Goal: Navigation & Orientation: Find specific page/section

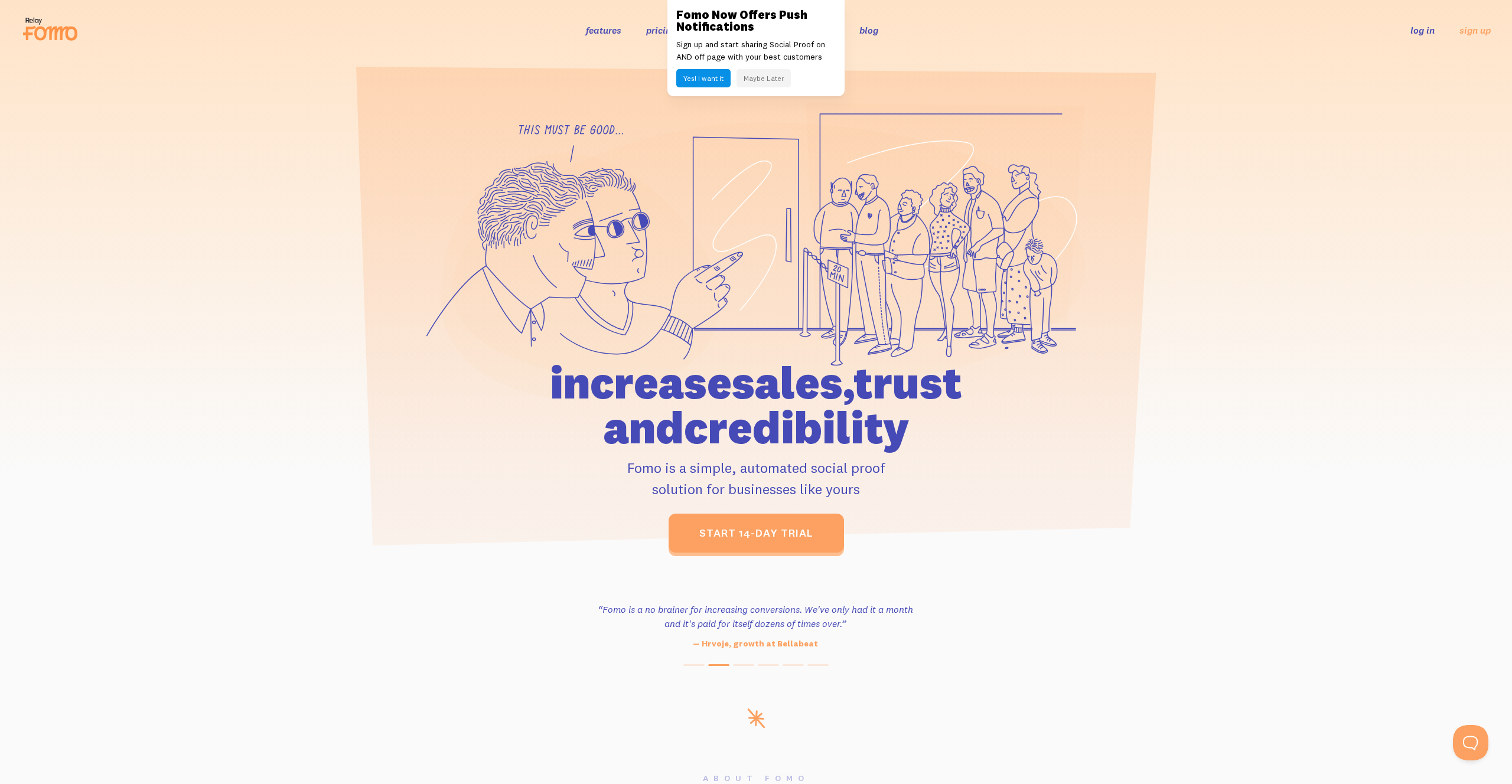
click at [746, 72] on button "Maybe Later" at bounding box center [764, 78] width 54 height 19
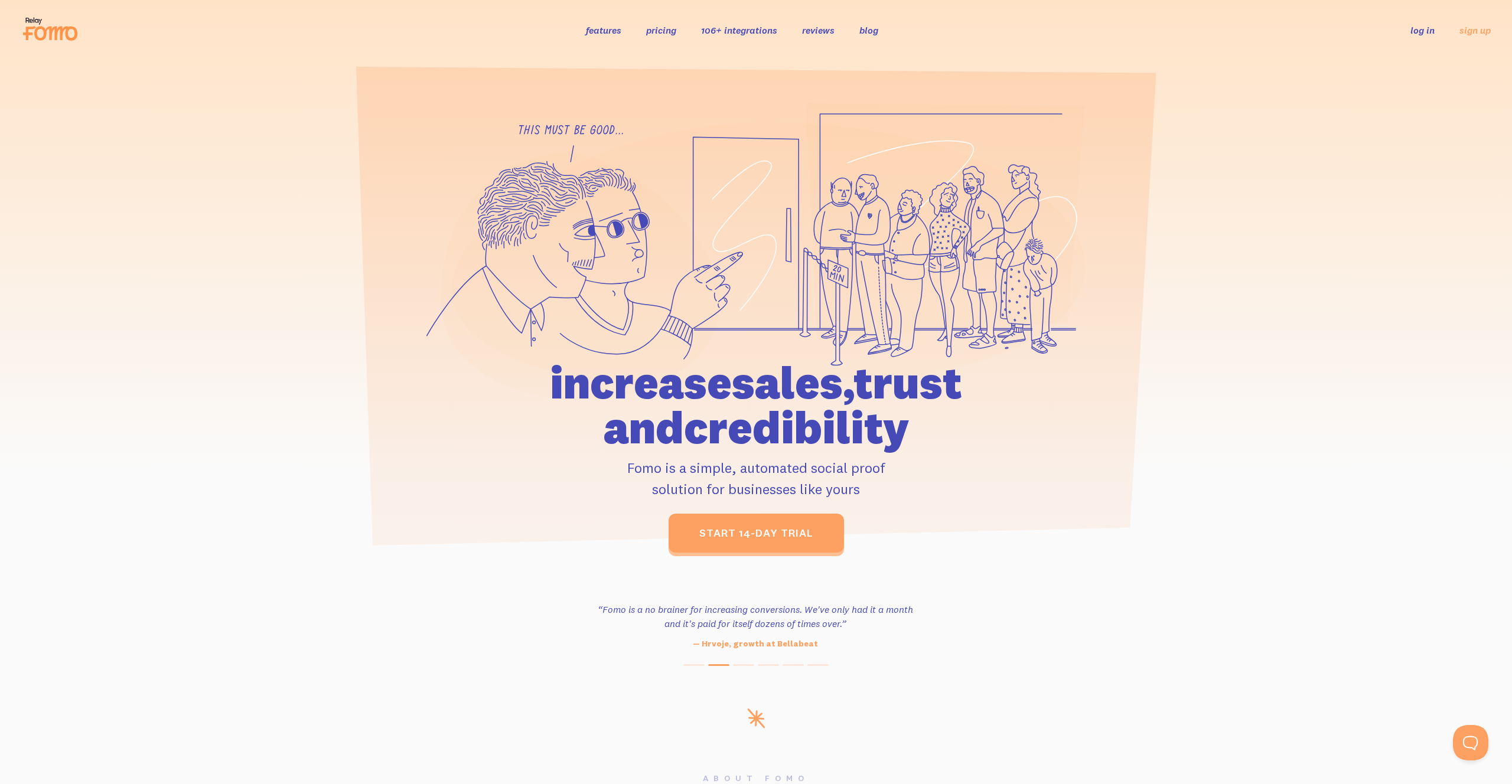
click at [1422, 31] on link "log in" at bounding box center [1423, 30] width 24 height 12
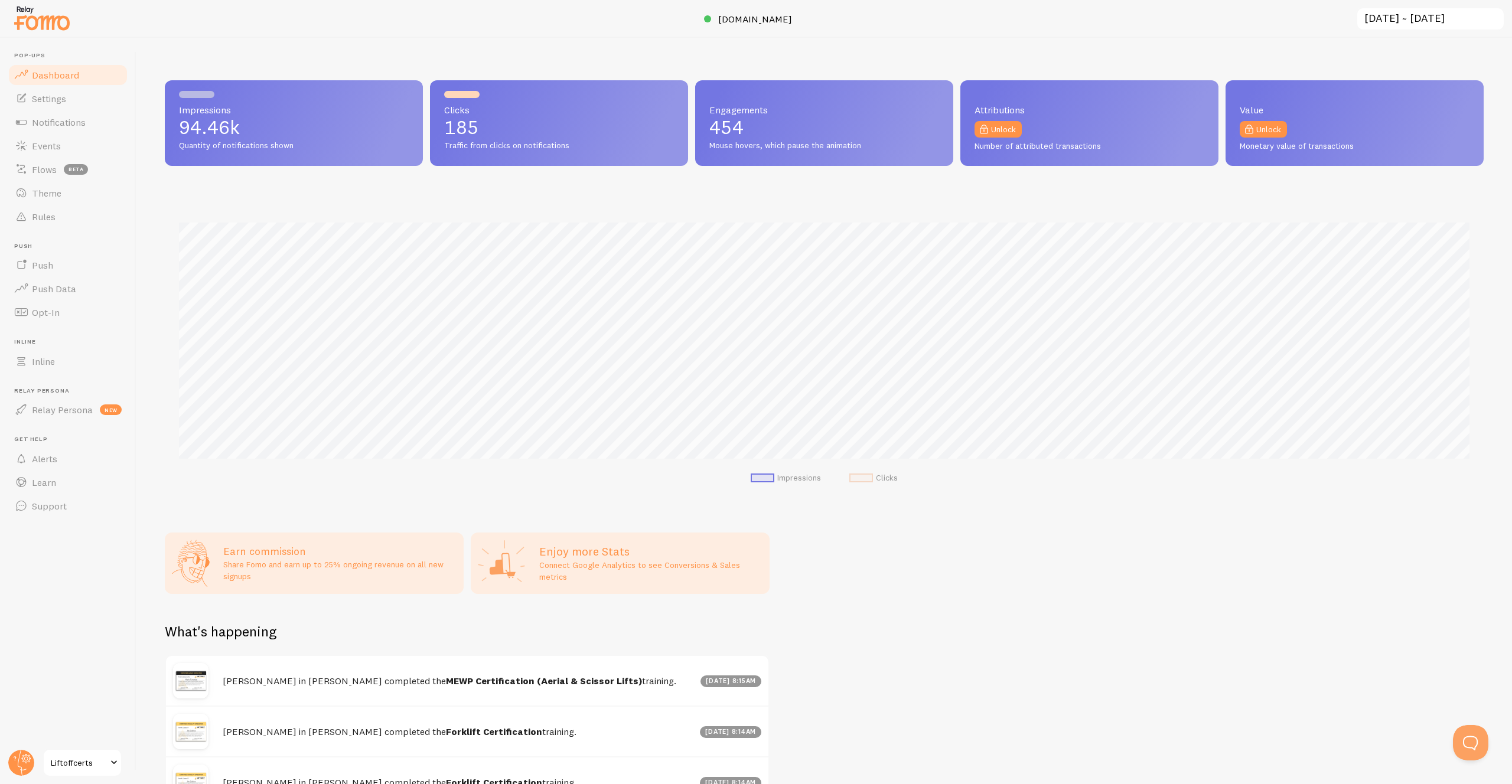
scroll to position [310, 1319]
click at [100, 104] on link "Settings" at bounding box center [67, 99] width 122 height 24
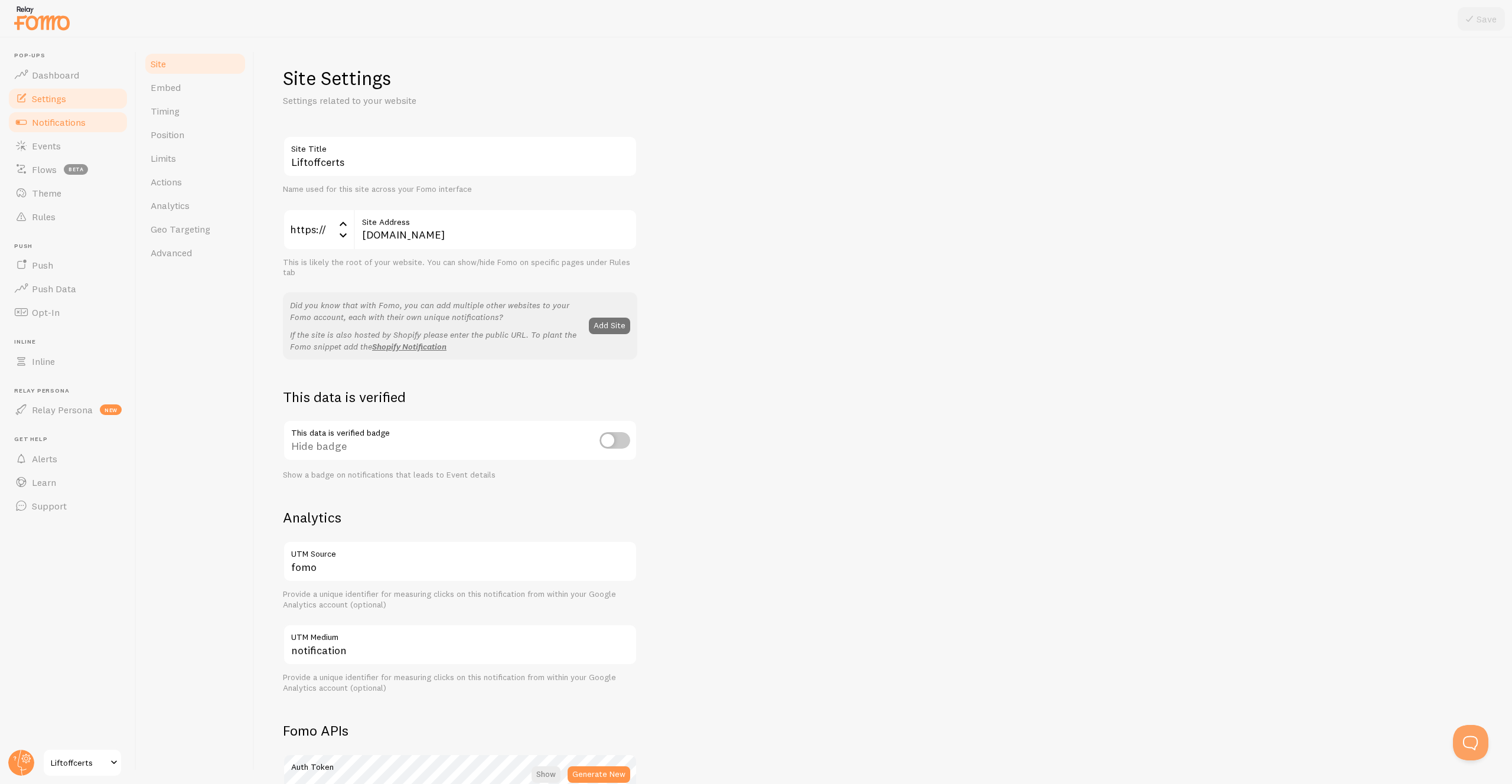
click at [72, 124] on span "Notifications" at bounding box center [58, 123] width 54 height 12
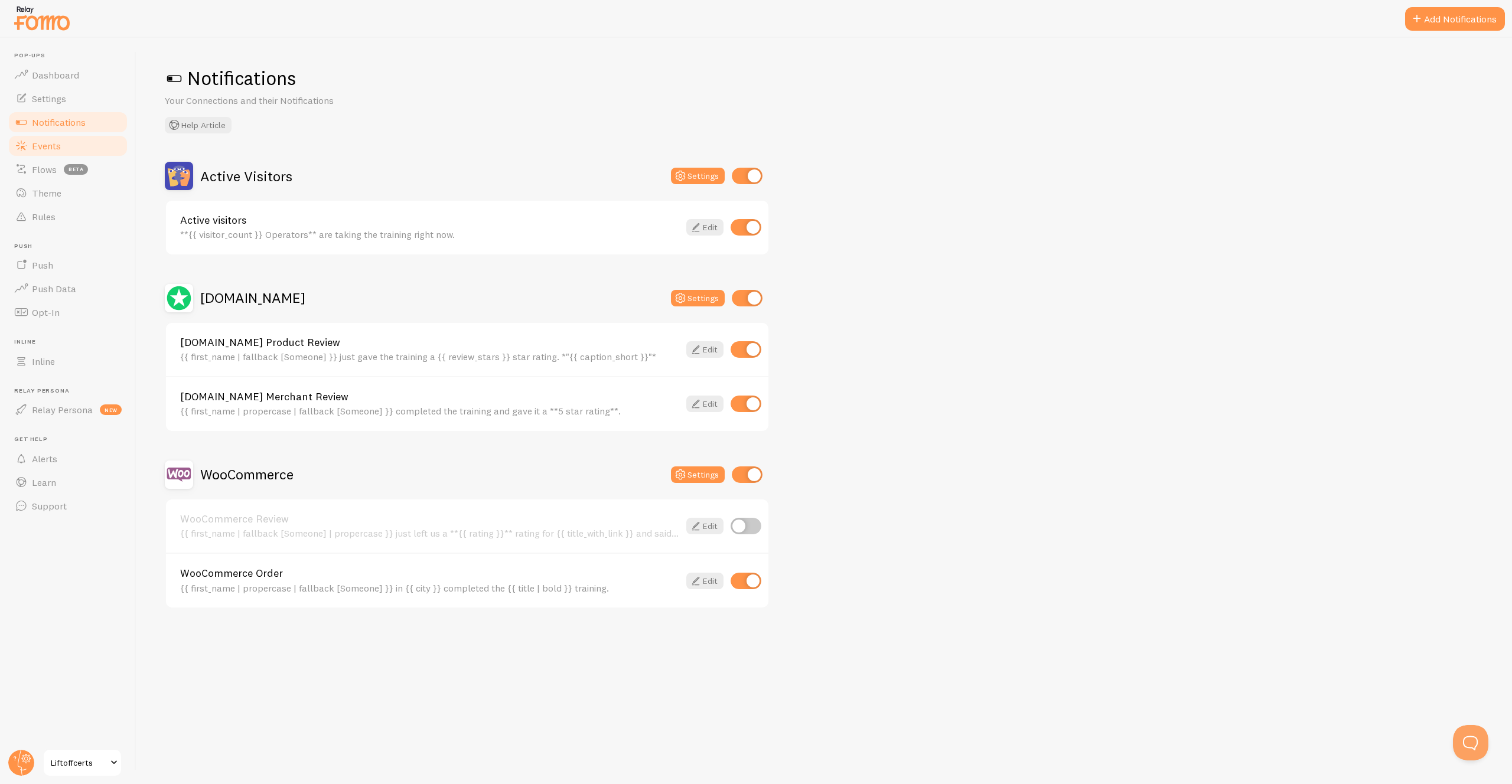
click at [66, 140] on link "Events" at bounding box center [67, 146] width 122 height 24
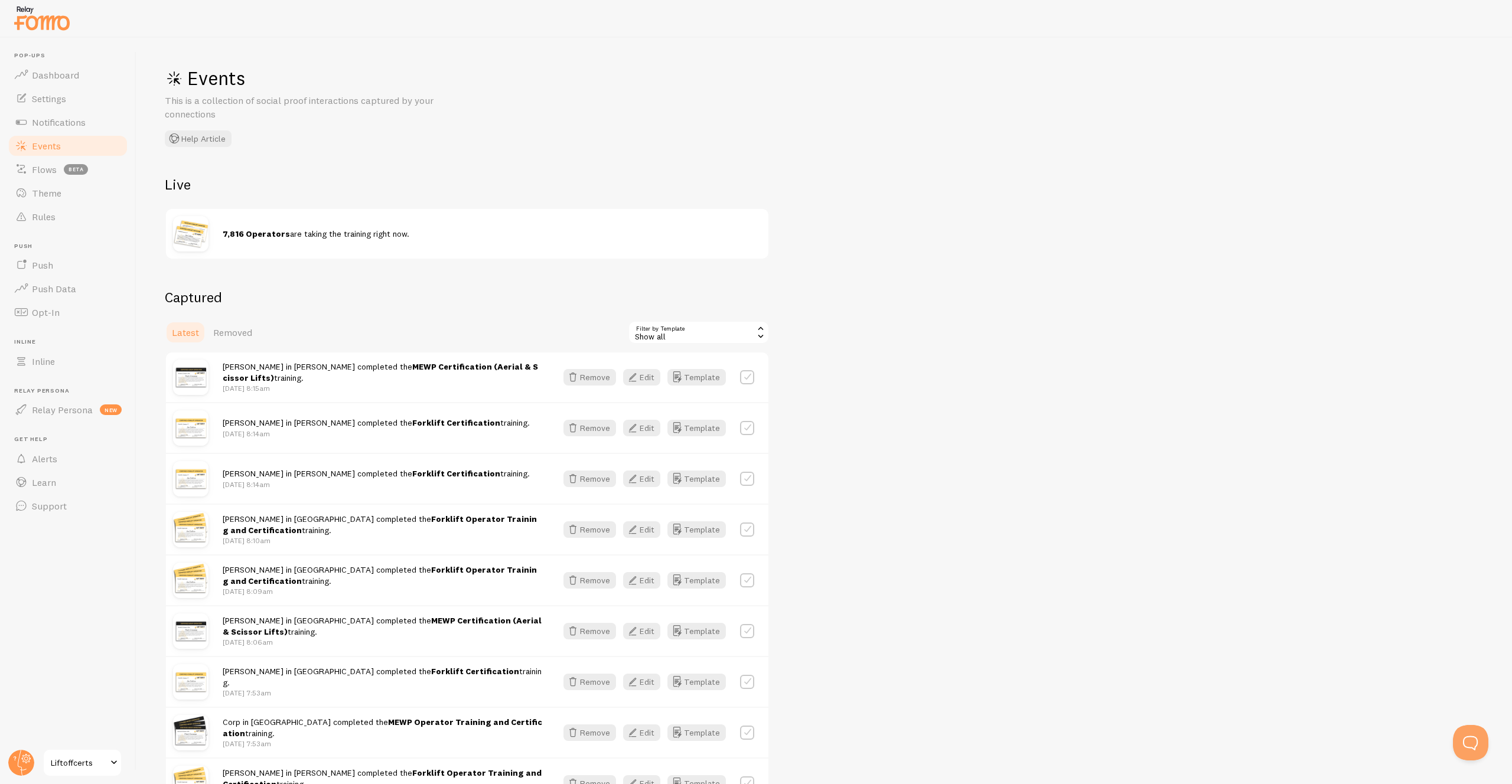
click at [576, 116] on div "Events This is a collection of social proof interactions captured by your conne…" at bounding box center [824, 410] width 1376 height 747
